Goal: Contribute content: Add original content to the website for others to see

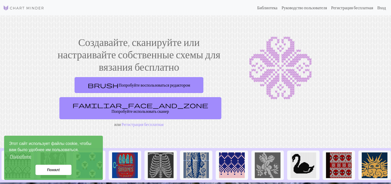
scroll to position [26, 0]
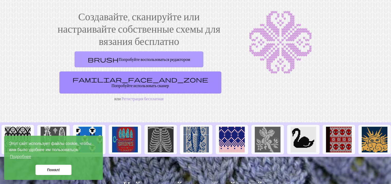
click at [145, 67] on link "brush Попробуйте воспользоваться редактором" at bounding box center [138, 59] width 128 height 16
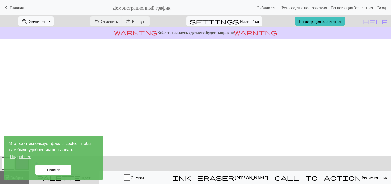
click at [142, 99] on body "Этот сайт использует файлы cookie, чтобы вам было удобнее им пользоваться. Подр…" at bounding box center [195, 92] width 391 height 184
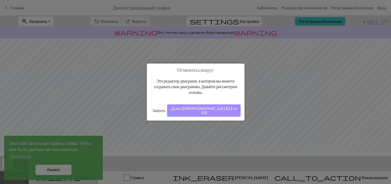
click at [159, 110] on button "Закрыть" at bounding box center [158, 111] width 17 height 8
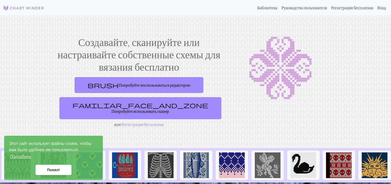
click at [174, 73] on h1 "Создавайте, сканируйте или настраивайте собственные схемы для вязания бесплатно" at bounding box center [138, 54] width 163 height 37
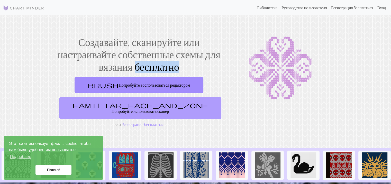
click at [163, 119] on link "familiar_face_and_zone Попробуйте использовать сканер" at bounding box center [140, 108] width 162 height 22
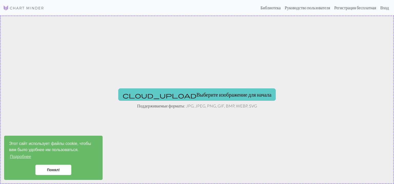
click at [174, 101] on button "cloud_upload Выберите изображение для начала" at bounding box center [197, 94] width 158 height 12
type input "C:\fakepath\9663e4bb4689abb6521f11601ded7293.jpg"
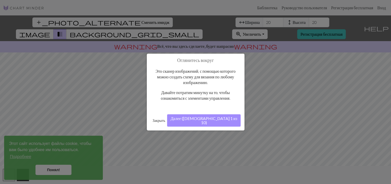
click at [153, 121] on button "Закрыть" at bounding box center [158, 120] width 17 height 8
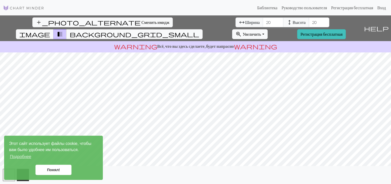
click at [55, 166] on link "Понял!" at bounding box center [53, 170] width 36 height 10
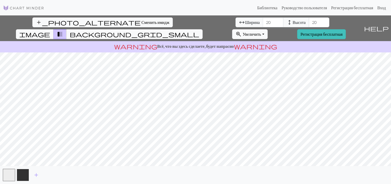
click at [25, 174] on button "button" at bounding box center [23, 175] width 12 height 12
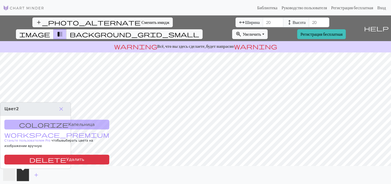
click at [14, 175] on button "button" at bounding box center [9, 175] width 12 height 12
click at [214, 44] on p "warning Всё, что вы здесь сделаете, будет напрасно warning" at bounding box center [195, 46] width 386 height 6
click at [324, 29] on link "Регистрация бесплатная" at bounding box center [321, 34] width 49 height 10
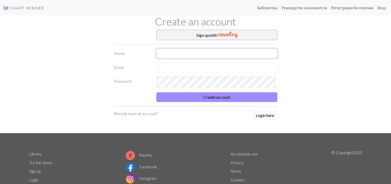
click at [242, 58] on input "text" at bounding box center [216, 54] width 121 height 10
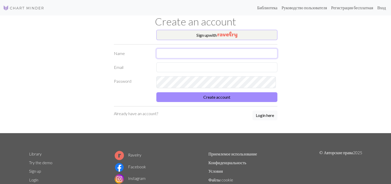
type input "[PERSON_NAME]"
type input "[EMAIL_ADDRESS][DOMAIN_NAME]"
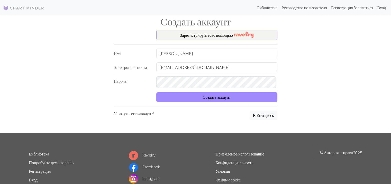
click at [221, 72] on div "saskeucuiha@gmail.com" at bounding box center [216, 67] width 127 height 10
click at [156, 92] on button "Создать аккаунт" at bounding box center [216, 97] width 121 height 10
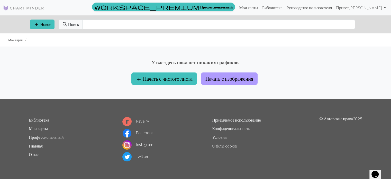
click at [216, 85] on button "Начать с изображения" at bounding box center [229, 78] width 56 height 12
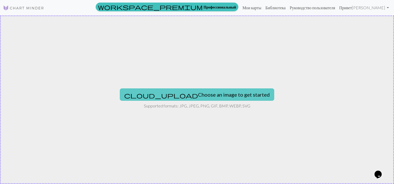
click at [212, 97] on button "cloud_upload Choose an image to get started" at bounding box center [197, 94] width 155 height 12
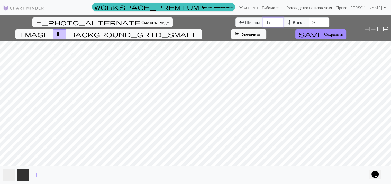
click at [262, 27] on input "19" at bounding box center [272, 22] width 21 height 10
click at [262, 27] on input "18" at bounding box center [272, 22] width 21 height 10
click at [262, 27] on input "17" at bounding box center [272, 22] width 21 height 10
click at [262, 27] on input "16" at bounding box center [272, 22] width 21 height 10
click at [262, 27] on input "15" at bounding box center [272, 22] width 21 height 10
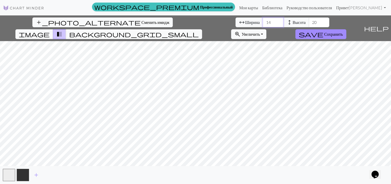
click at [262, 27] on input "14" at bounding box center [272, 22] width 21 height 10
click at [262, 27] on input "13" at bounding box center [272, 22] width 21 height 10
click at [262, 27] on input "12" at bounding box center [272, 22] width 21 height 10
click at [262, 27] on input "11" at bounding box center [272, 22] width 21 height 10
click at [262, 27] on input "10" at bounding box center [272, 22] width 21 height 10
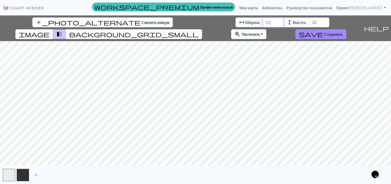
click at [262, 23] on input "22" at bounding box center [272, 22] width 21 height 10
type input "30"
click at [262, 23] on input "30" at bounding box center [272, 22] width 21 height 10
click at [308, 27] on input "19" at bounding box center [318, 22] width 21 height 10
click at [308, 24] on input "27" at bounding box center [318, 22] width 21 height 10
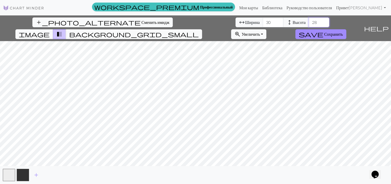
click at [308, 24] on input "28" at bounding box center [318, 22] width 21 height 10
click at [308, 24] on input "29" at bounding box center [318, 22] width 21 height 10
type input "30"
click at [308, 24] on input "30" at bounding box center [318, 22] width 21 height 10
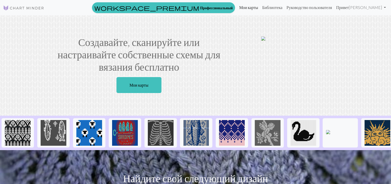
click at [237, 10] on link "Мои карты" at bounding box center [248, 7] width 23 height 10
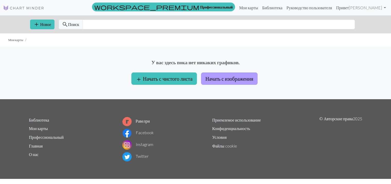
click at [217, 85] on button "Начать с изображения" at bounding box center [229, 78] width 56 height 12
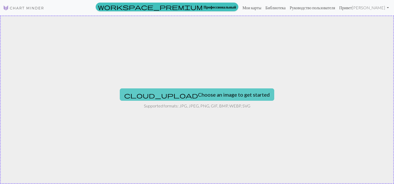
click at [210, 98] on button "cloud_upload Choose an image to get started" at bounding box center [197, 94] width 155 height 12
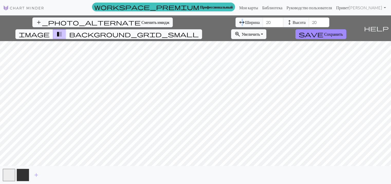
click at [239, 26] on span "arrow_range" at bounding box center [242, 22] width 6 height 7
type input "40"
click at [262, 25] on input "40" at bounding box center [272, 22] width 21 height 10
click at [308, 24] on input "36" at bounding box center [318, 22] width 21 height 10
click at [308, 24] on input "38" at bounding box center [318, 22] width 21 height 10
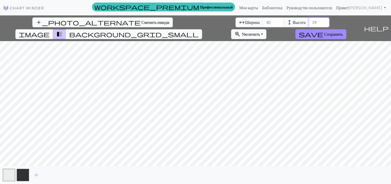
click at [308, 24] on input "39" at bounding box center [318, 22] width 21 height 10
type input "40"
click at [308, 24] on input "40" at bounding box center [318, 22] width 21 height 10
click at [266, 30] on button "zoom_in Увеличить Увеличить" at bounding box center [248, 34] width 35 height 10
click at [240, 31] on span "zoom_in" at bounding box center [237, 34] width 6 height 7
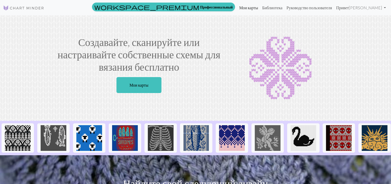
click at [237, 9] on link "Мои карты" at bounding box center [248, 8] width 23 height 10
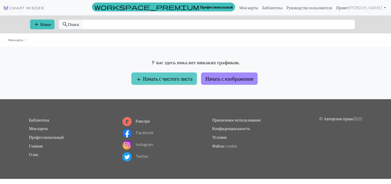
click at [164, 85] on button "add Начать с чистого листа" at bounding box center [163, 78] width 65 height 12
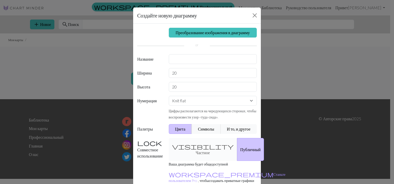
drag, startPoint x: 287, startPoint y: 79, endPoint x: 260, endPoint y: 72, distance: 27.4
click at [284, 79] on div "Создайте новую диаграмму Преобразование изображения в диаграмму Название Ширина…" at bounding box center [197, 92] width 394 height 184
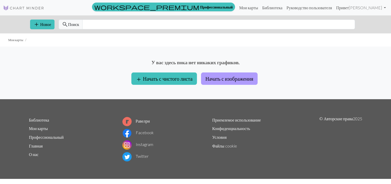
click at [240, 85] on button "Начать с изображения" at bounding box center [229, 78] width 56 height 12
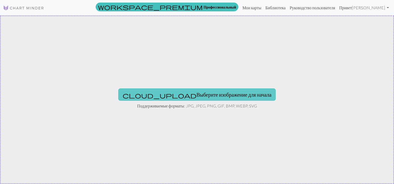
click at [210, 96] on button "cloud_upload Выберите изображение для начала" at bounding box center [197, 94] width 158 height 12
